Goal: Navigation & Orientation: Find specific page/section

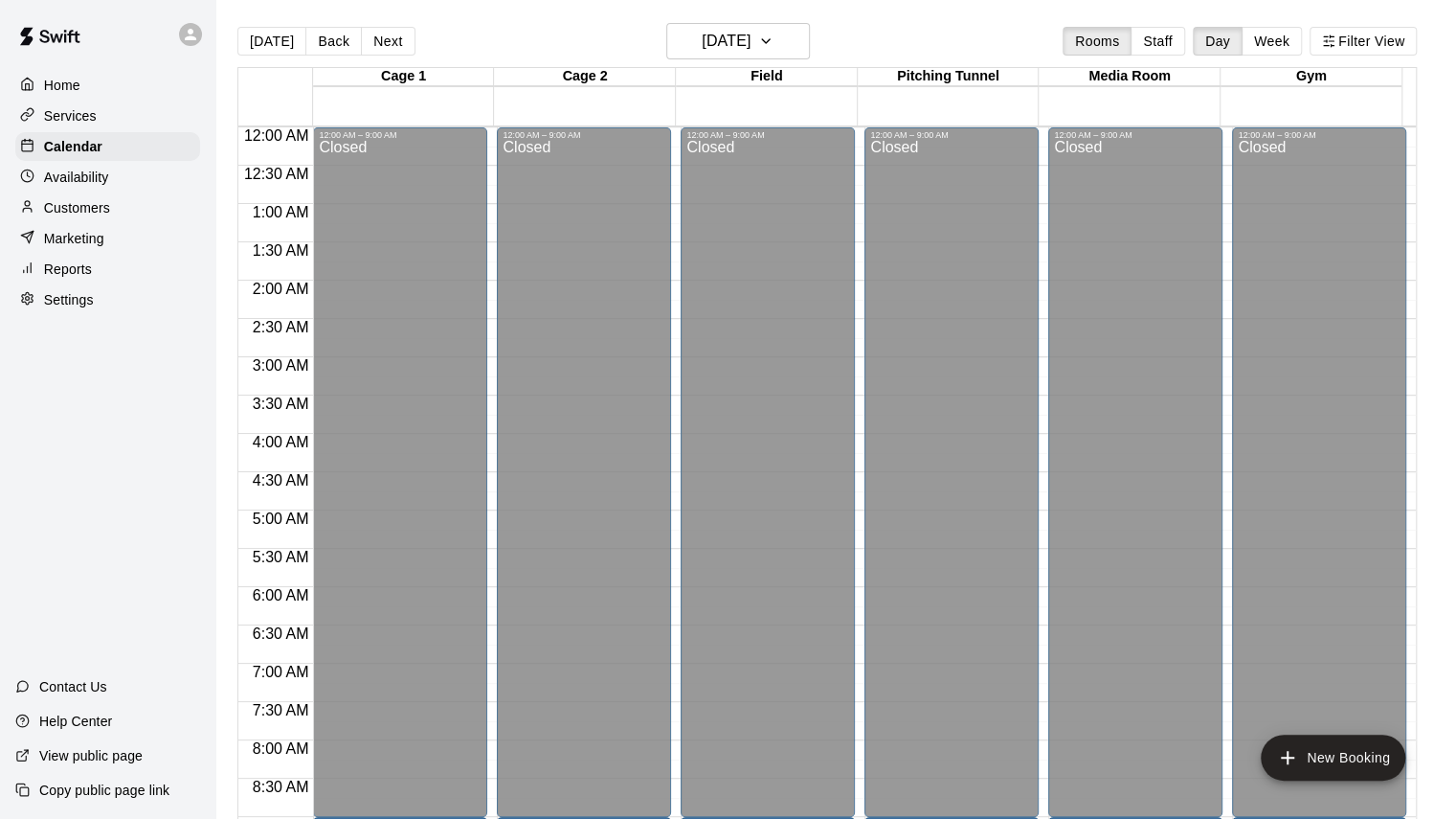
scroll to position [1097, 0]
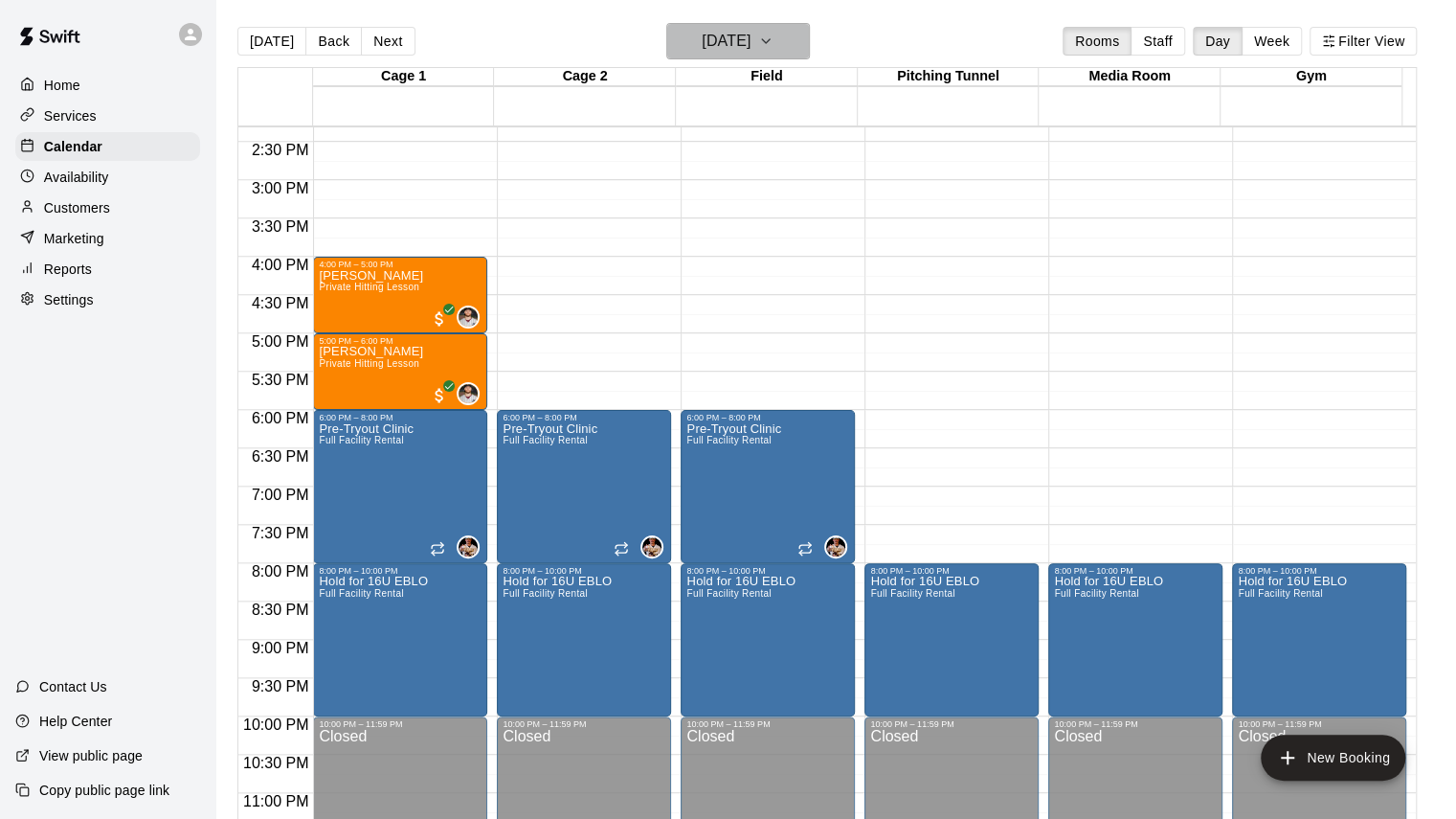
click at [702, 42] on h6 "[DATE]" at bounding box center [726, 41] width 49 height 27
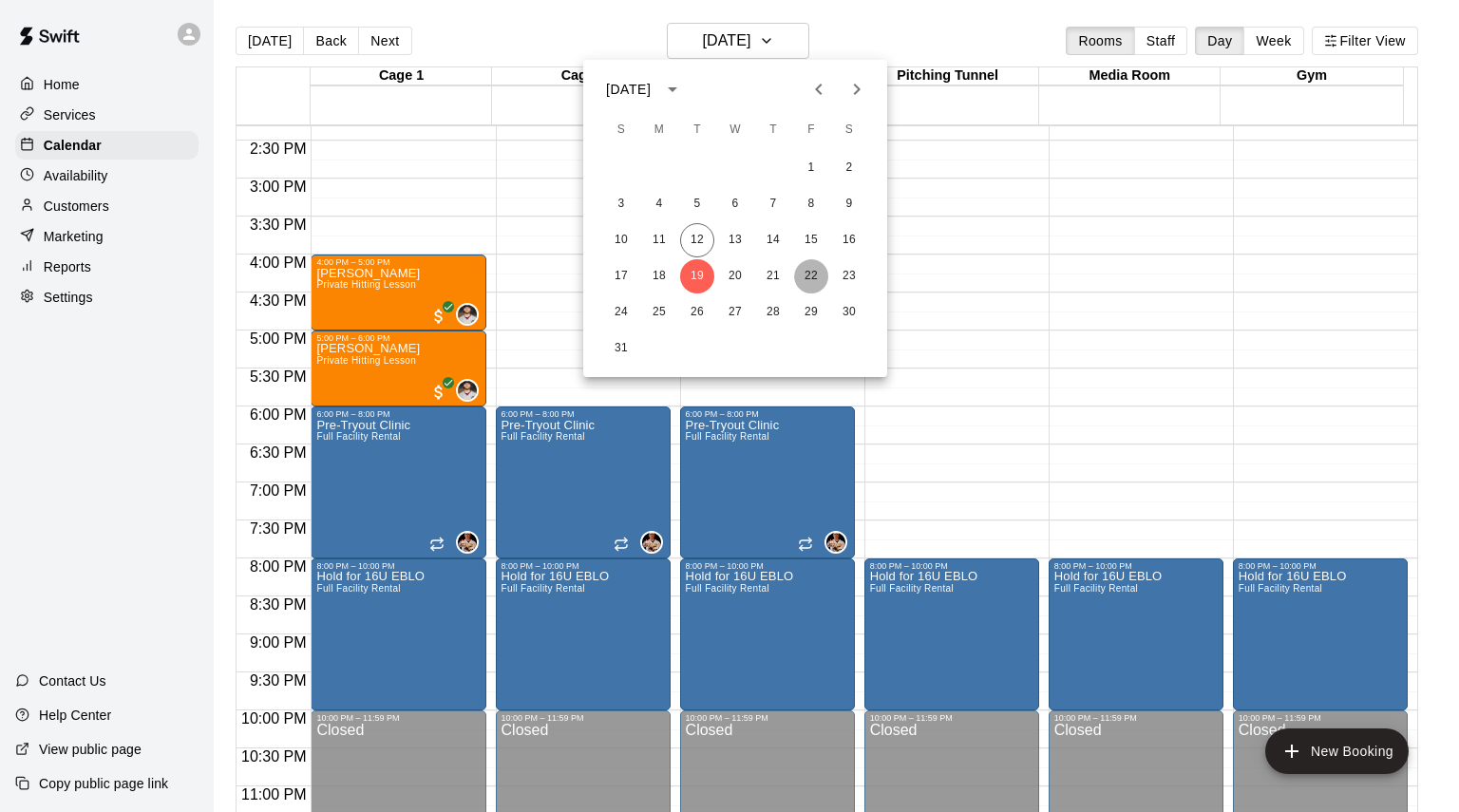
click at [805, 276] on button "22" at bounding box center [810, 276] width 34 height 34
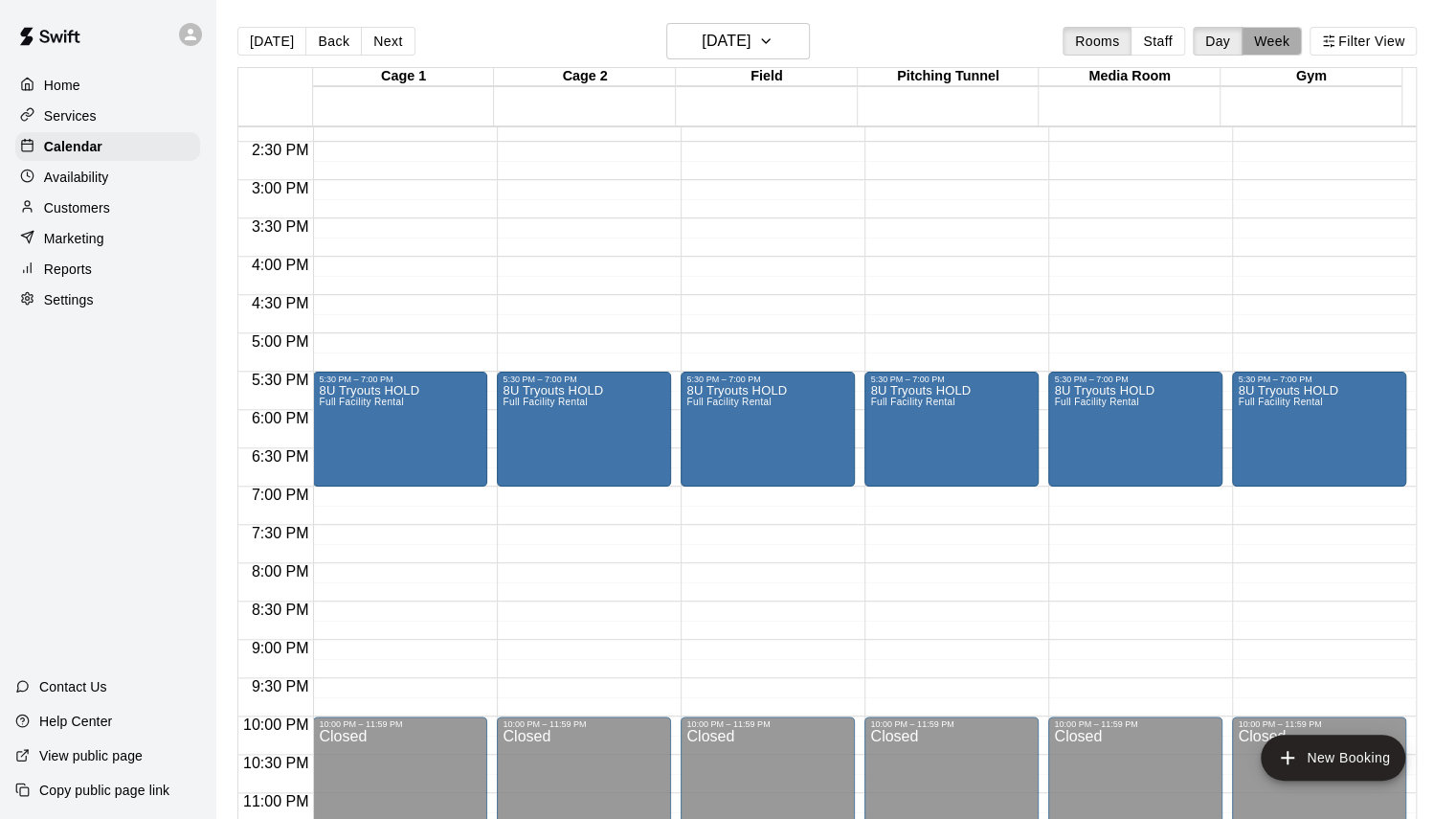
click at [1277, 53] on button "Week" at bounding box center [1272, 41] width 60 height 28
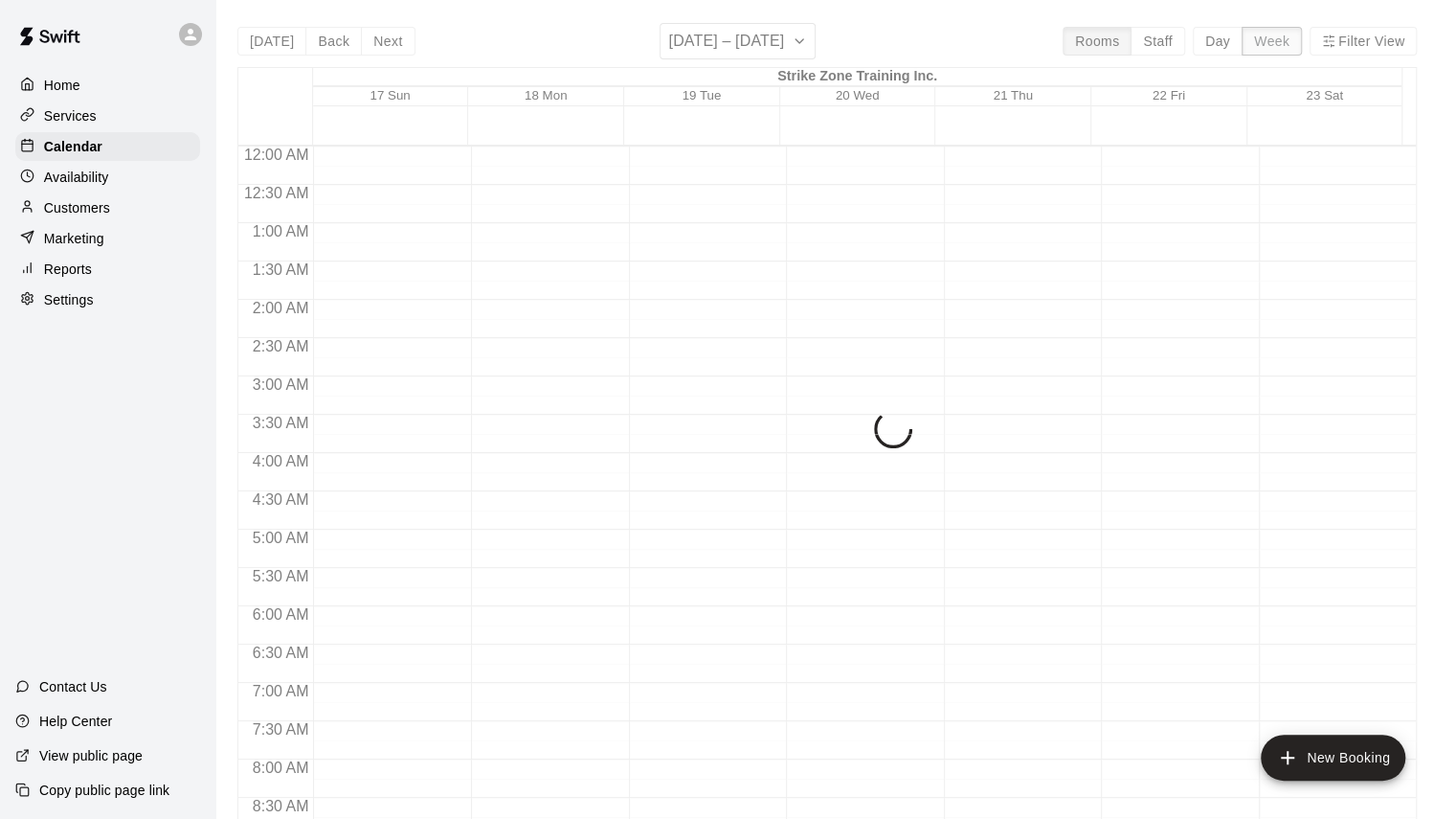
scroll to position [1144, 0]
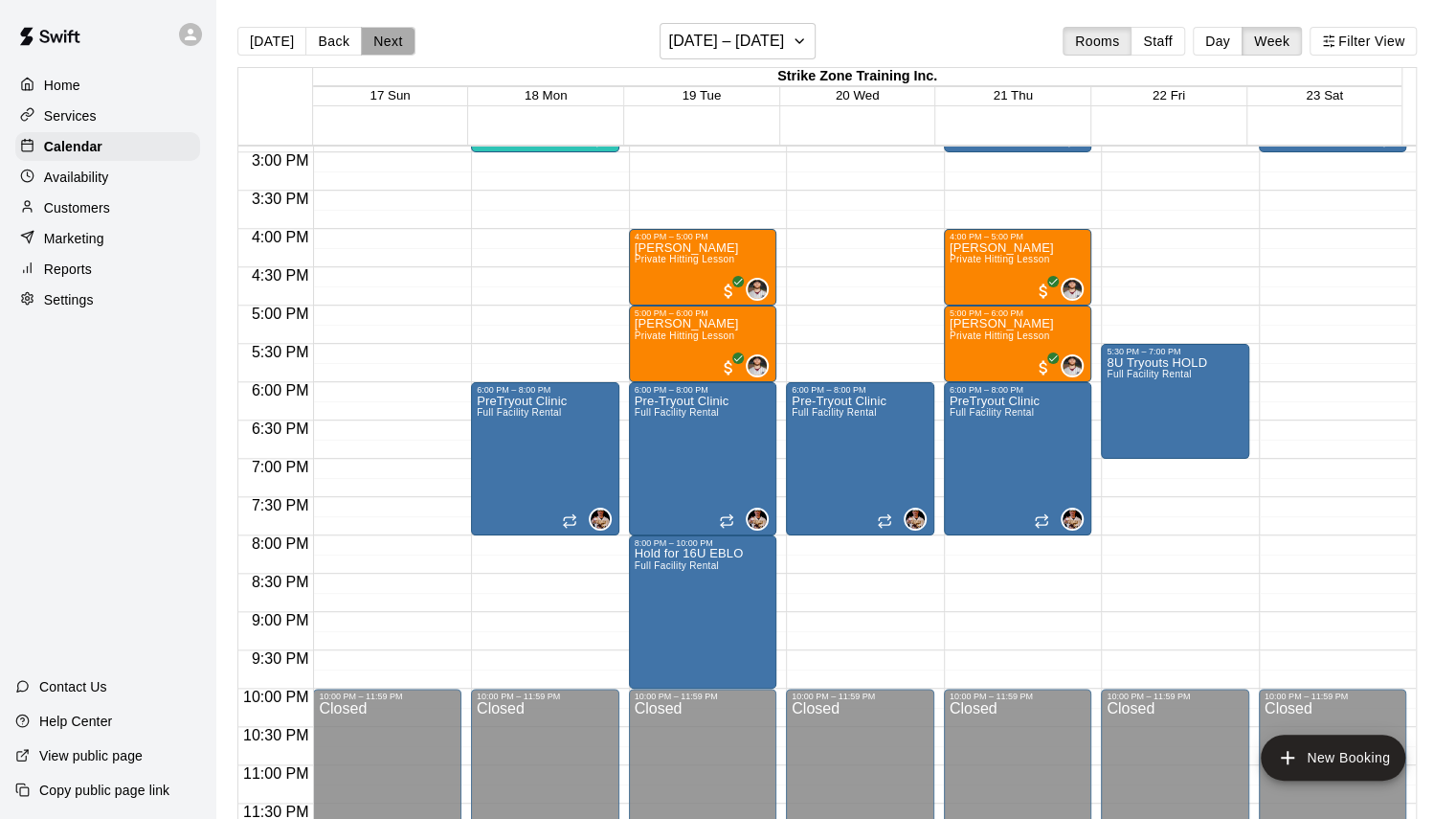
click at [386, 42] on button "Next" at bounding box center [387, 41] width 54 height 28
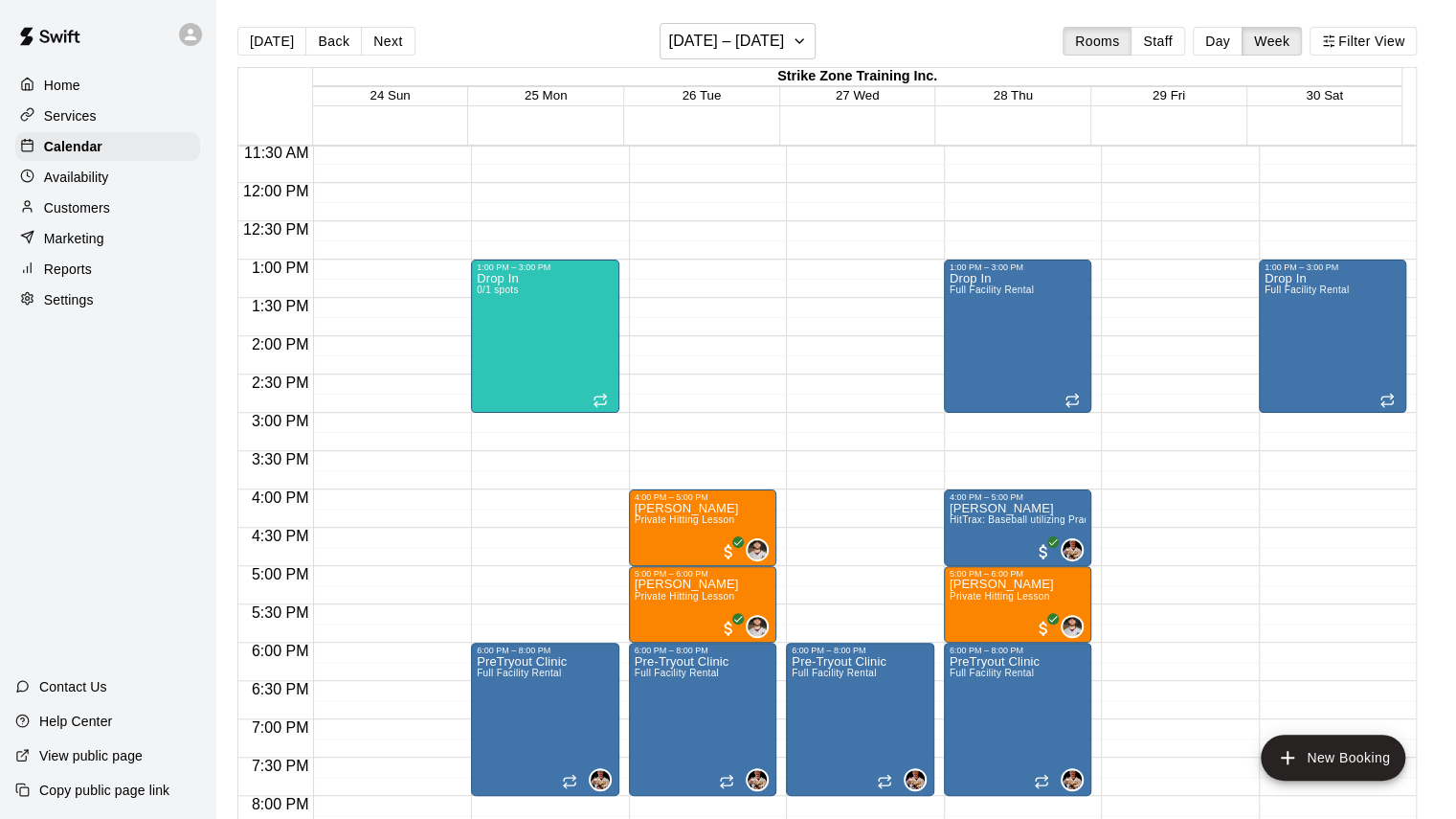
scroll to position [899, 0]
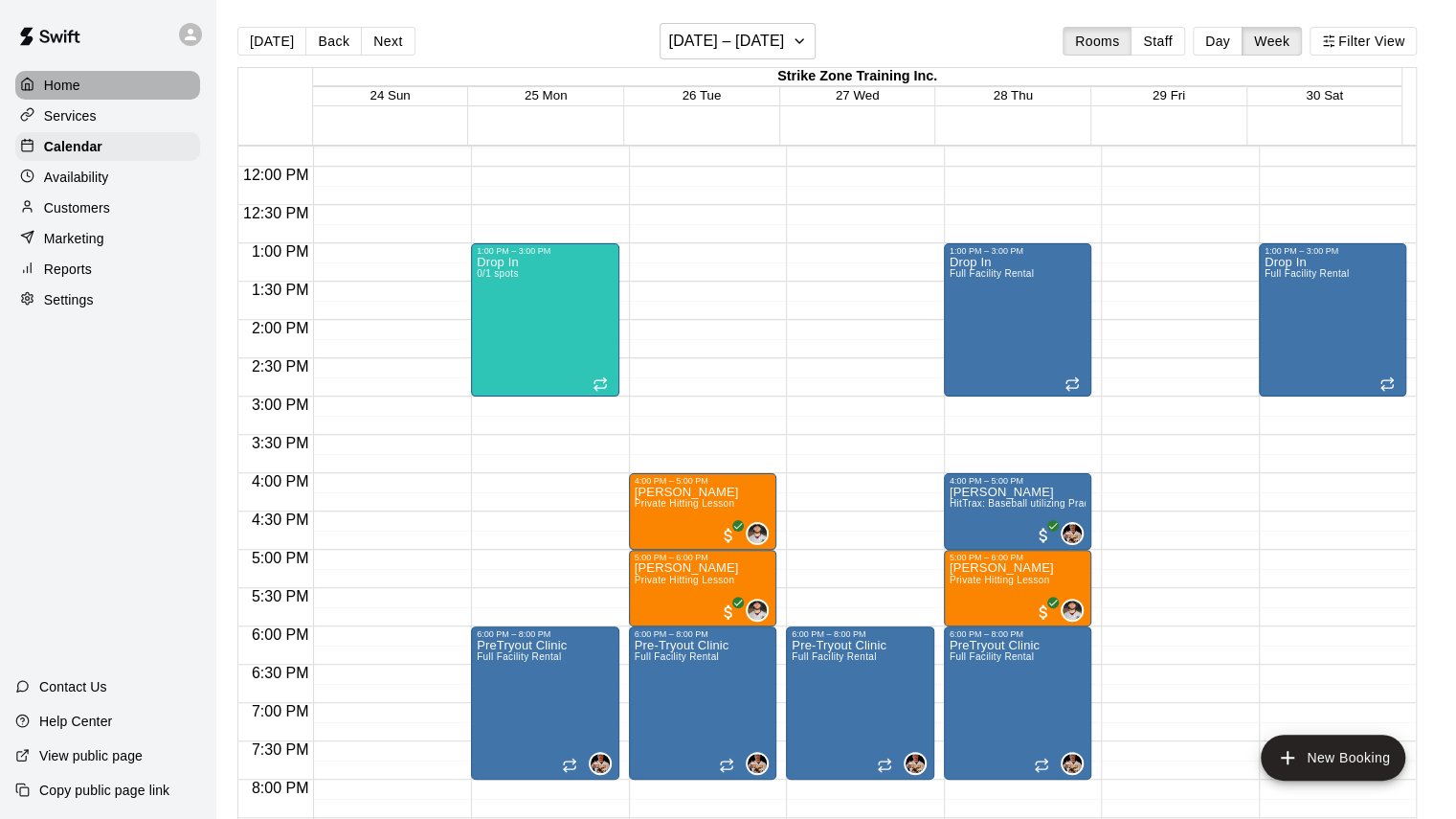
click at [66, 83] on p "Home" at bounding box center [61, 86] width 36 height 20
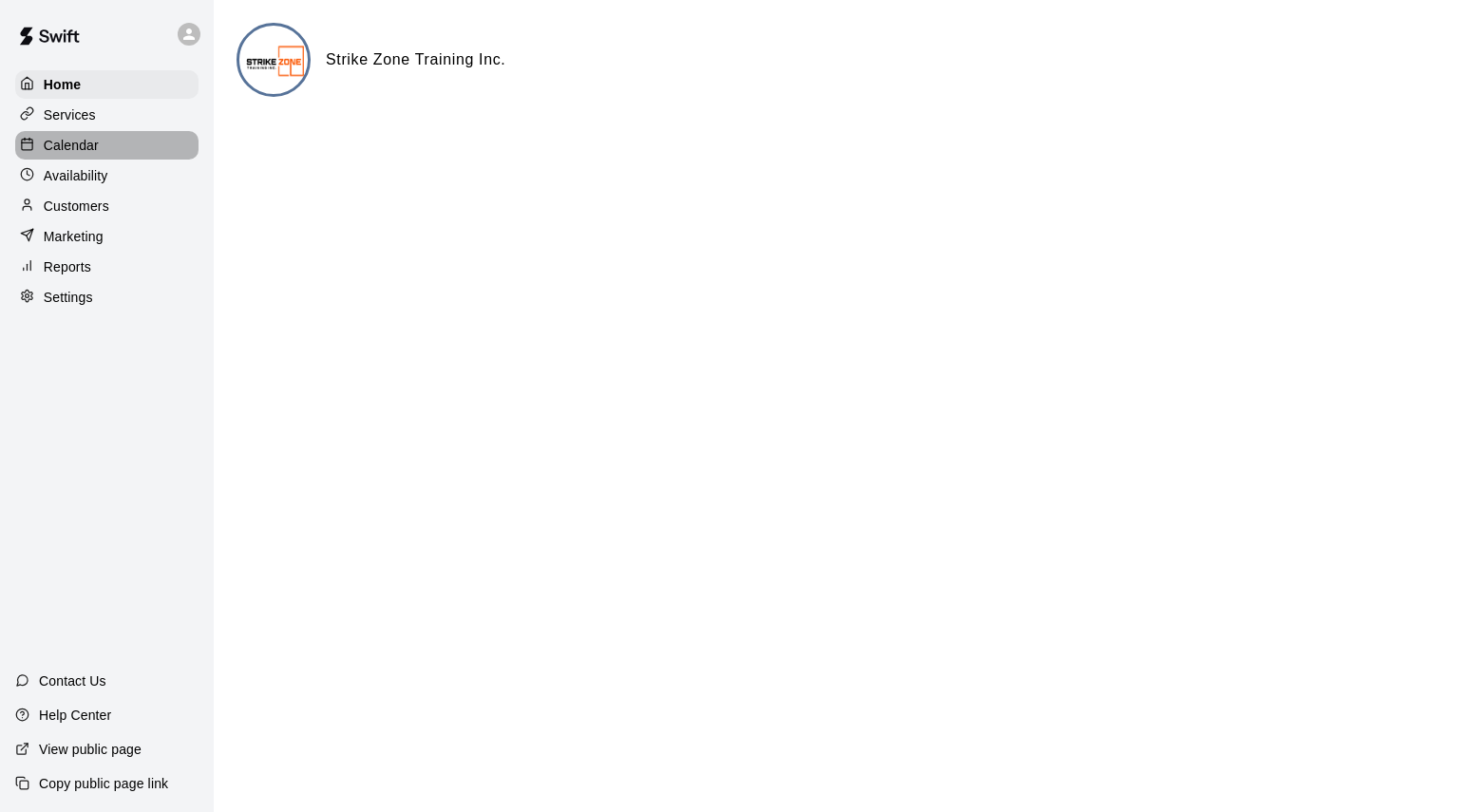
click at [76, 151] on p "Calendar" at bounding box center [71, 145] width 55 height 19
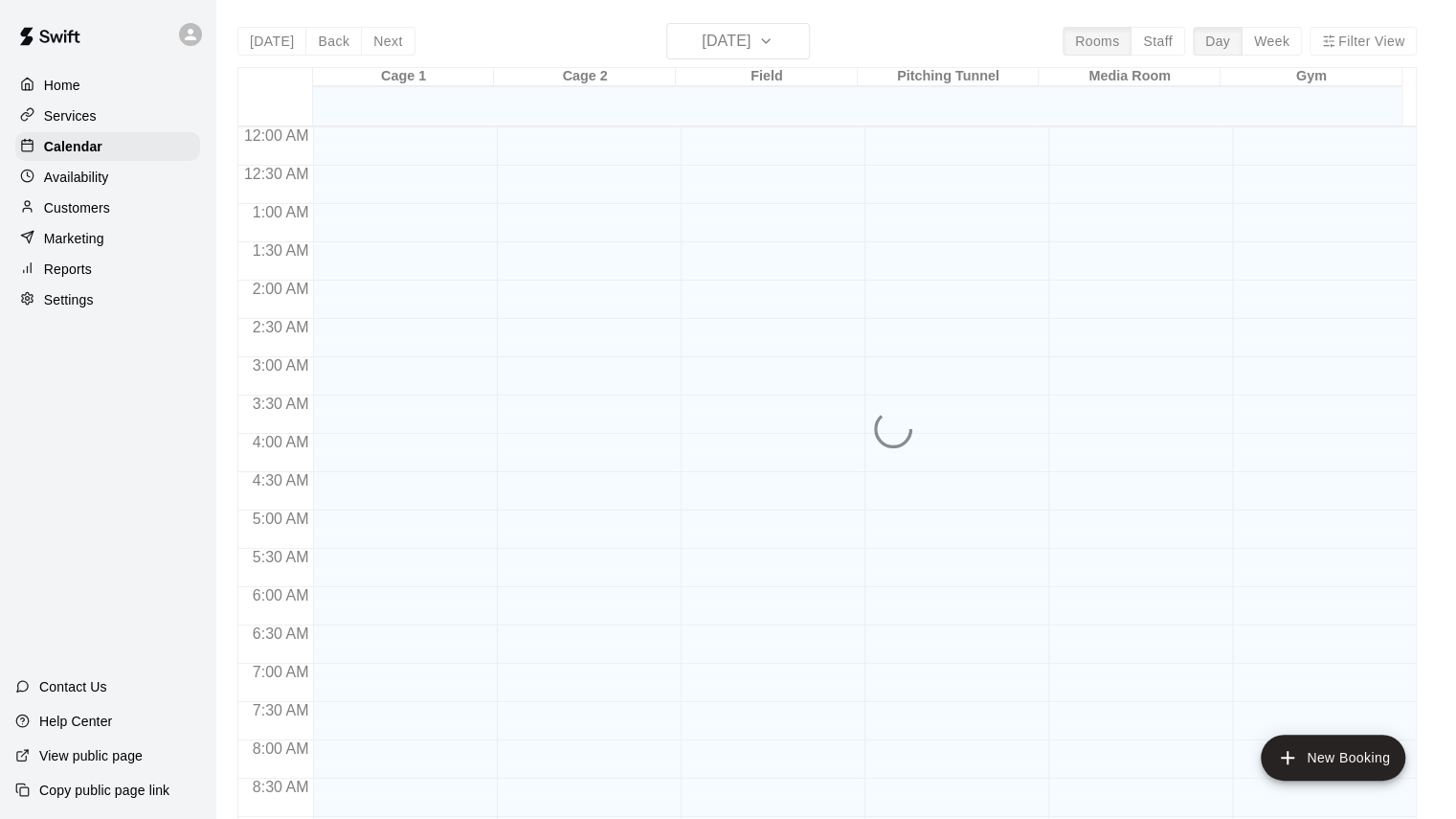
scroll to position [1067, 0]
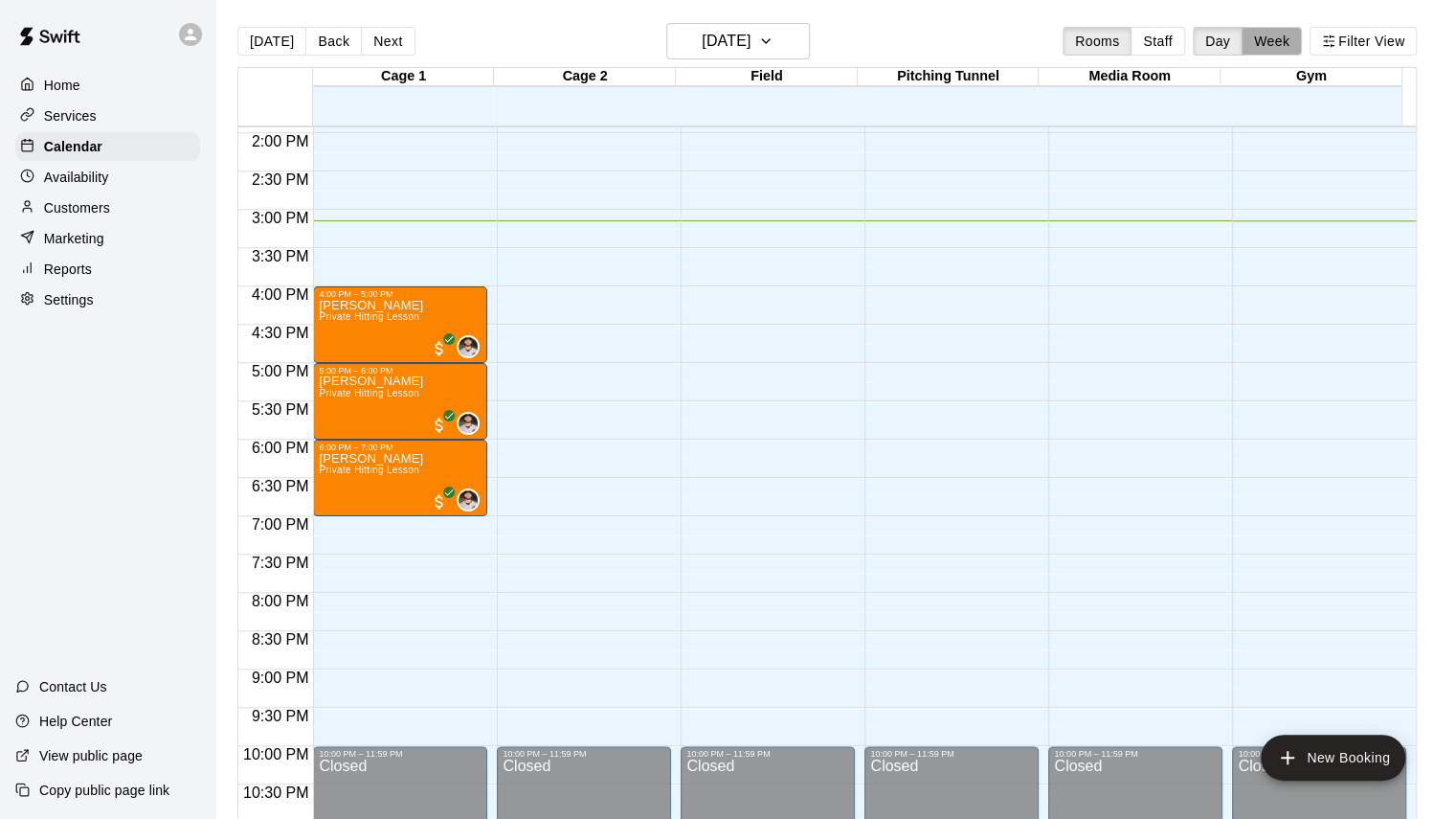
click at [1280, 45] on button "Week" at bounding box center [1272, 41] width 60 height 28
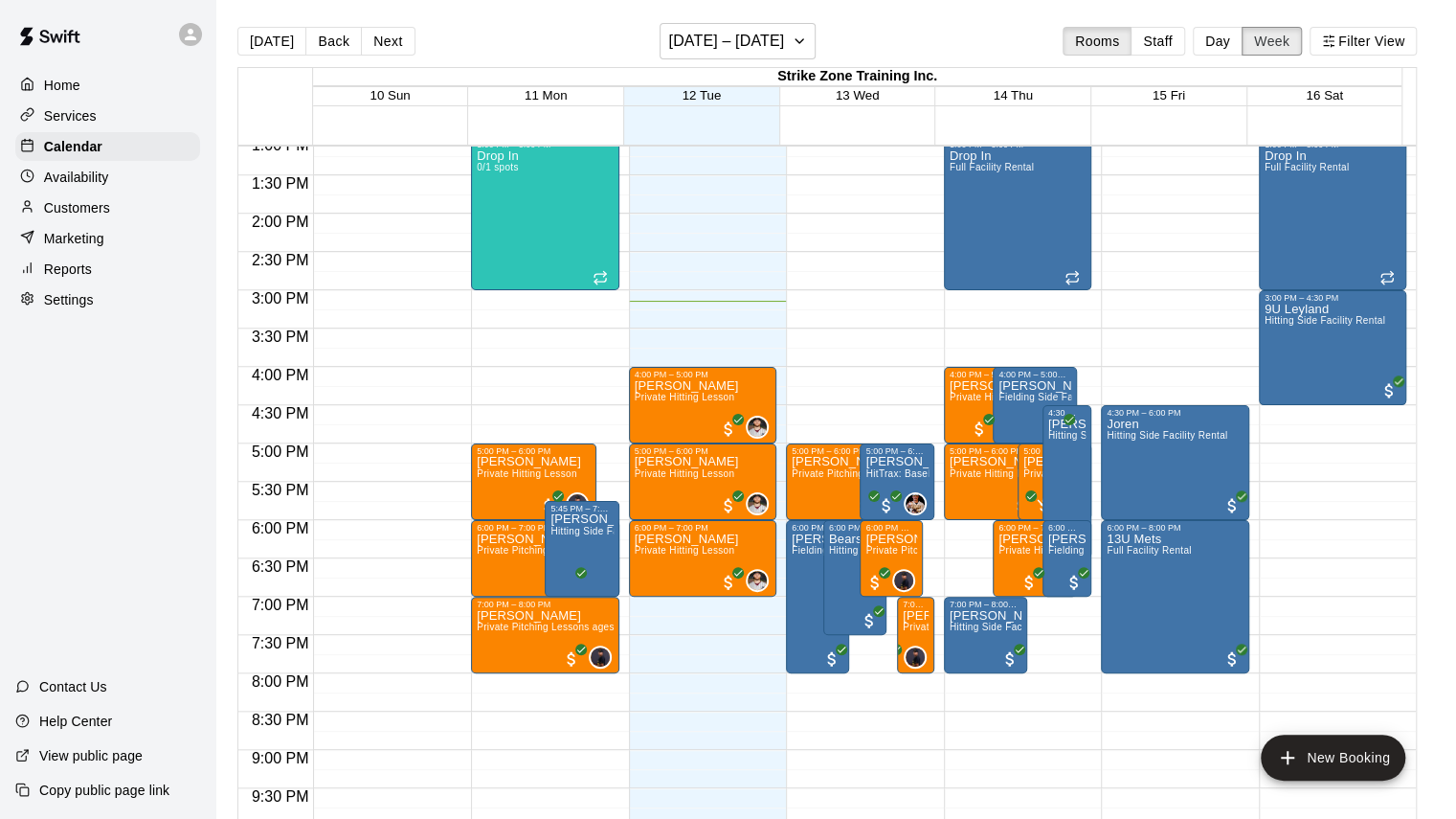
scroll to position [989, 0]
